Goal: Use online tool/utility: Utilize a website feature to perform a specific function

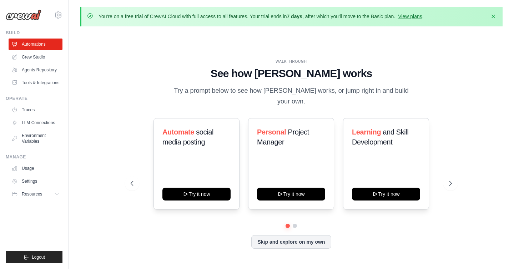
drag, startPoint x: 394, startPoint y: 206, endPoint x: 392, endPoint y: 210, distance: 4.2
click at [389, 214] on div "Automate social media posting Try it now Personal Project Manager Try it now Le…" at bounding box center [291, 171] width 321 height 106
click at [448, 185] on icon at bounding box center [450, 183] width 7 height 7
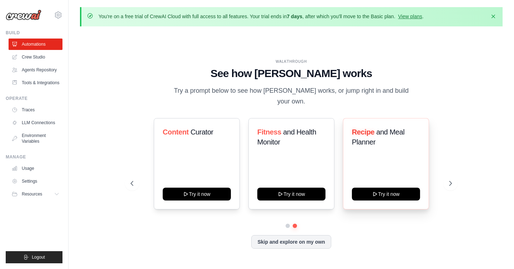
drag, startPoint x: 448, startPoint y: 185, endPoint x: 425, endPoint y: 143, distance: 48.5
click at [425, 143] on div "Automate social media posting Try it now Personal Project Manager Try it now Le…" at bounding box center [291, 183] width 321 height 131
click at [448, 184] on icon at bounding box center [450, 183] width 7 height 7
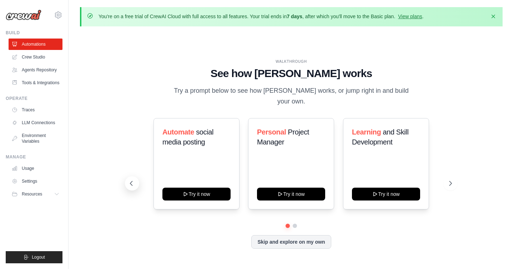
click at [137, 179] on button at bounding box center [132, 183] width 14 height 14
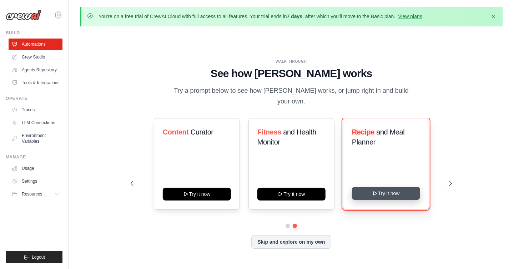
click at [402, 192] on button "Try it now" at bounding box center [386, 193] width 68 height 13
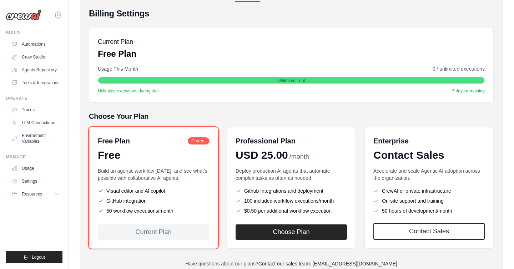
scroll to position [80, 0]
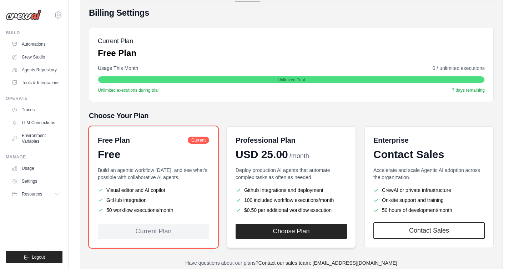
click at [308, 169] on p "Deploy production AI agents that automate complex tasks as often as needed." at bounding box center [290, 174] width 111 height 14
click at [151, 182] on div "Build an agentic workflow today, and see what's possible with collaborative AI …" at bounding box center [153, 191] width 111 height 49
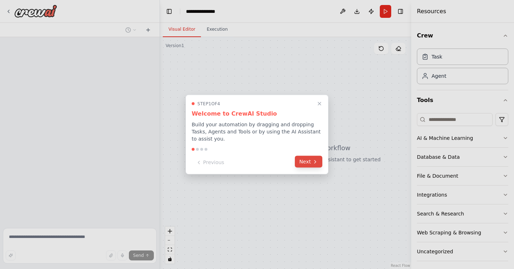
click at [306, 167] on button "Next" at bounding box center [308, 162] width 27 height 12
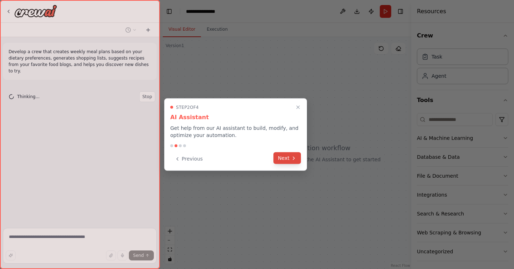
click at [281, 156] on button "Next" at bounding box center [286, 158] width 27 height 12
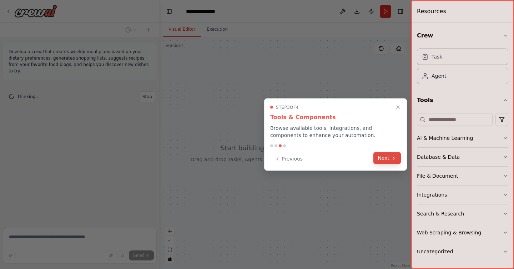
click at [390, 163] on button "Next" at bounding box center [386, 158] width 27 height 12
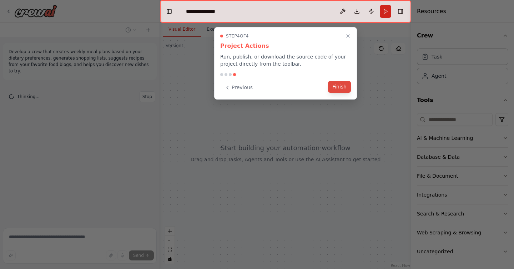
click at [337, 83] on button "Finish" at bounding box center [339, 87] width 23 height 12
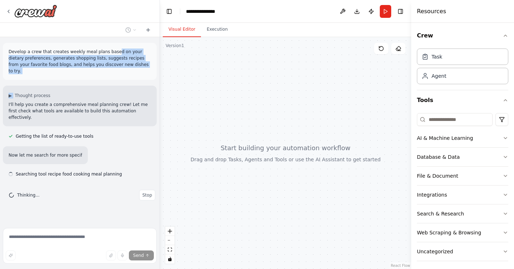
drag, startPoint x: 113, startPoint y: 51, endPoint x: 117, endPoint y: 73, distance: 22.3
click at [117, 73] on div "Develop a crew that creates weekly meal plans based on your dietary preferences…" at bounding box center [79, 131] width 159 height 188
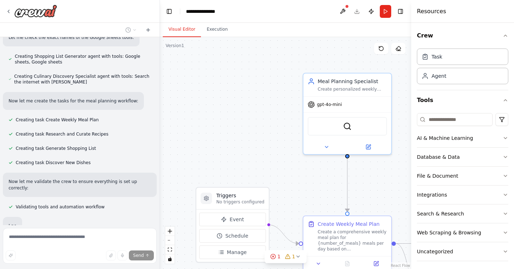
scroll to position [375, 0]
